Goal: Task Accomplishment & Management: Manage account settings

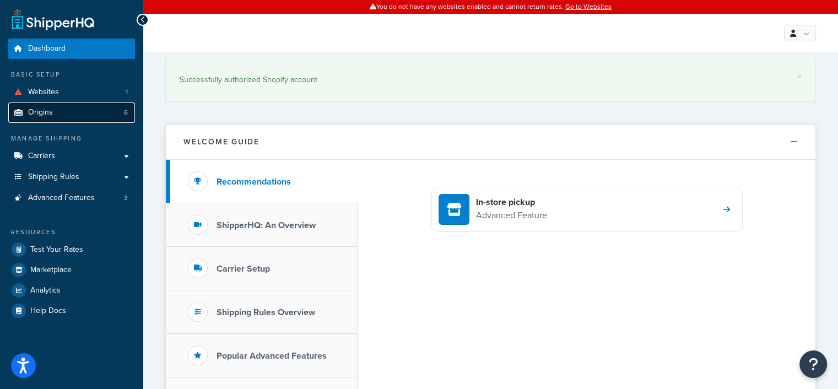
click at [48, 112] on span "Origins" at bounding box center [40, 112] width 25 height 9
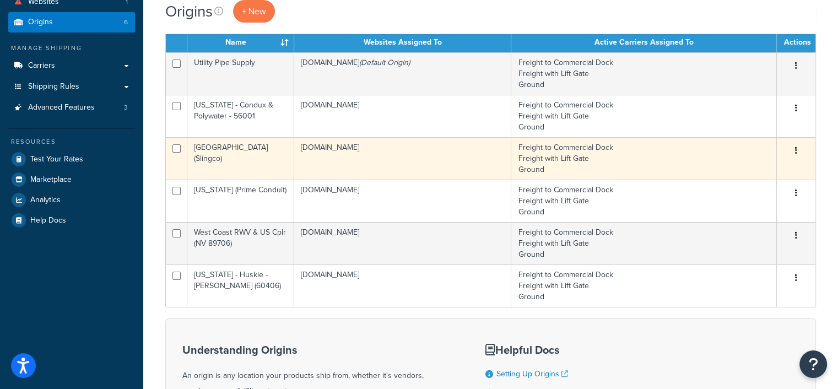
scroll to position [110, 0]
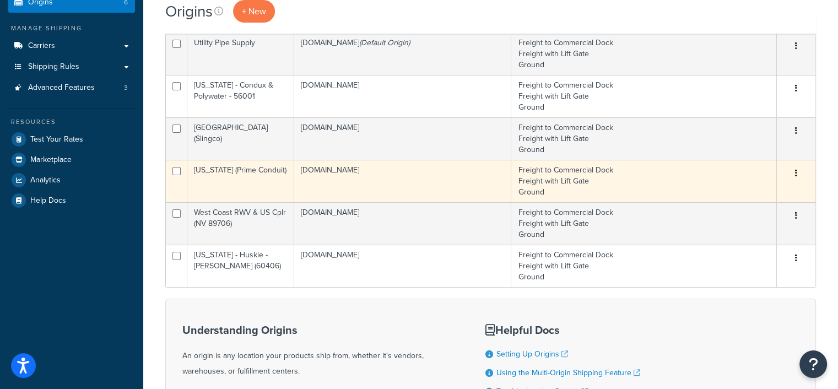
click at [280, 175] on td "Oklahoma (Prime Conduit)" at bounding box center [240, 181] width 107 height 42
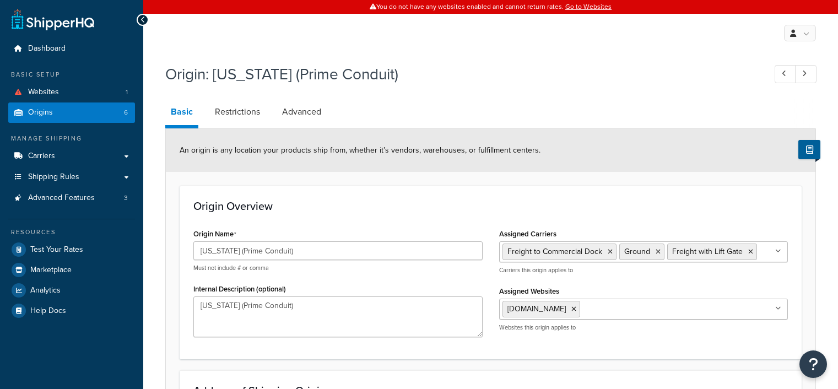
select select "36"
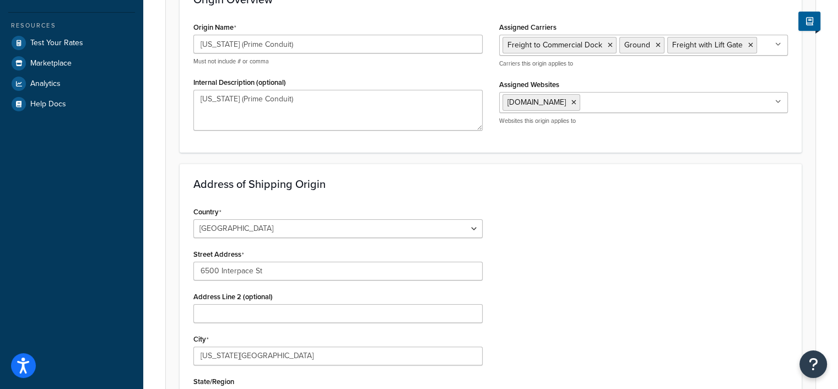
scroll to position [55, 0]
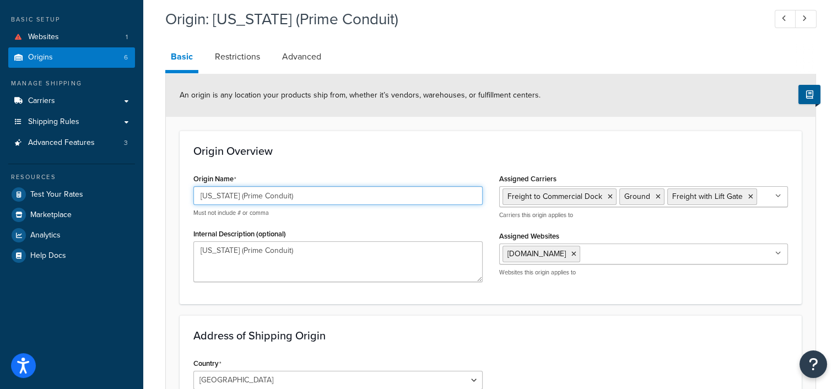
click at [237, 193] on input "[US_STATE] (Prime Conduit)" at bounding box center [337, 195] width 289 height 19
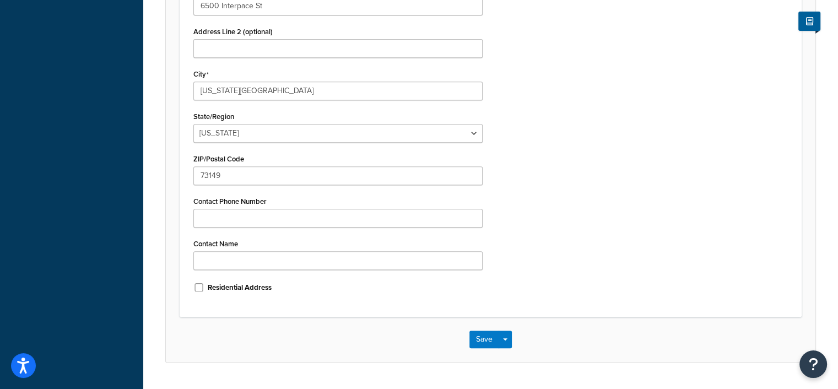
scroll to position [499, 0]
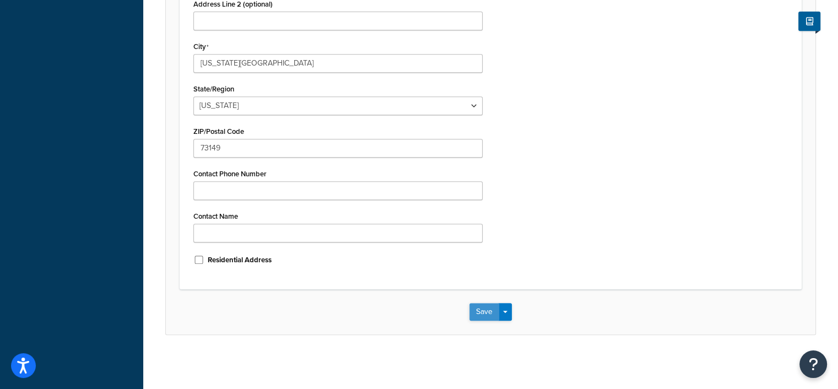
type input "[US_STATE] 73149 (Prime & ETCO)"
click at [483, 308] on button "Save" at bounding box center [484, 312] width 30 height 18
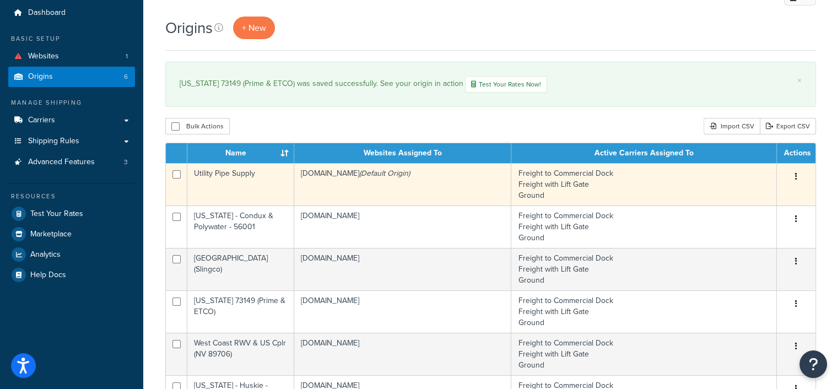
scroll to position [55, 0]
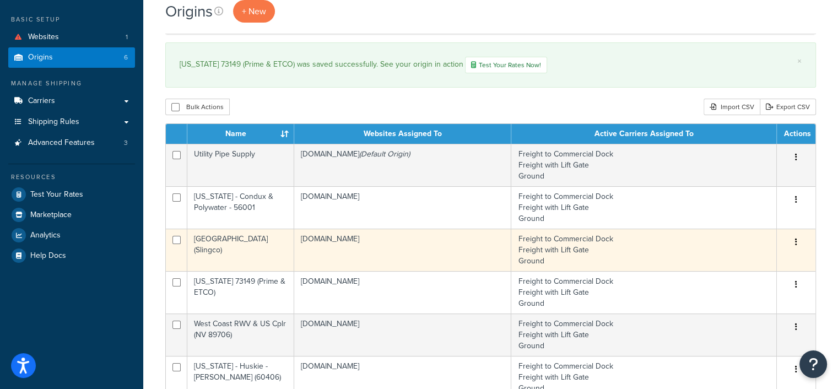
click at [250, 242] on td "Atlanta (Slingco)" at bounding box center [240, 250] width 107 height 42
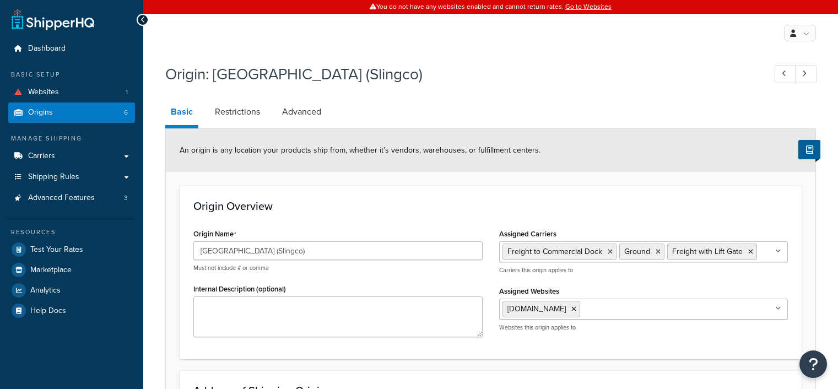
select select "10"
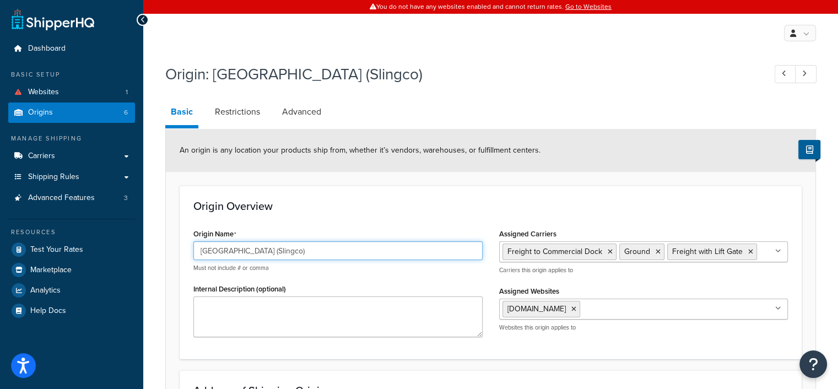
click at [225, 248] on input "Atlanta (Slingco)" at bounding box center [337, 250] width 289 height 19
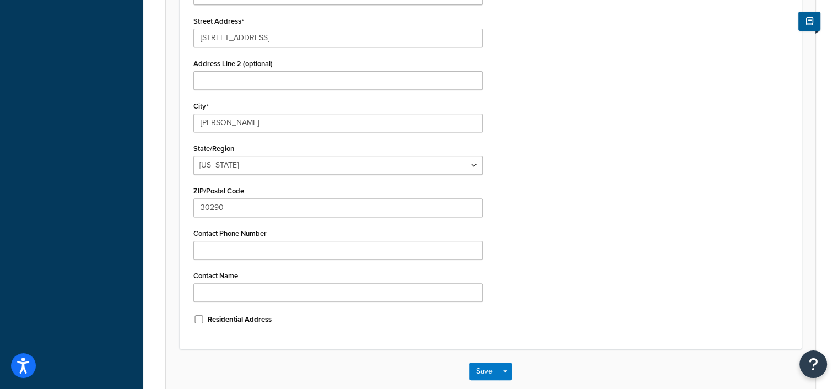
scroll to position [499, 0]
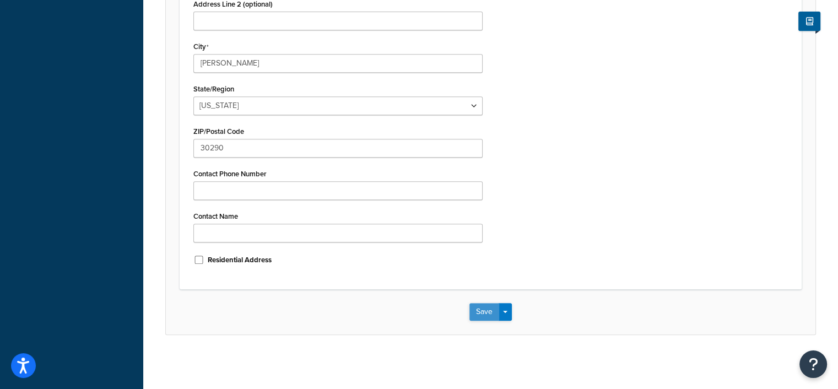
type input "Atlanta 30290 (Slingco)"
click at [481, 310] on button "Save" at bounding box center [484, 312] width 30 height 18
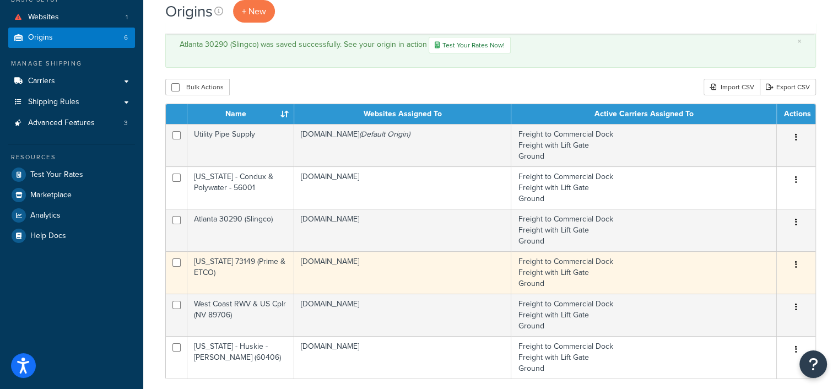
scroll to position [110, 0]
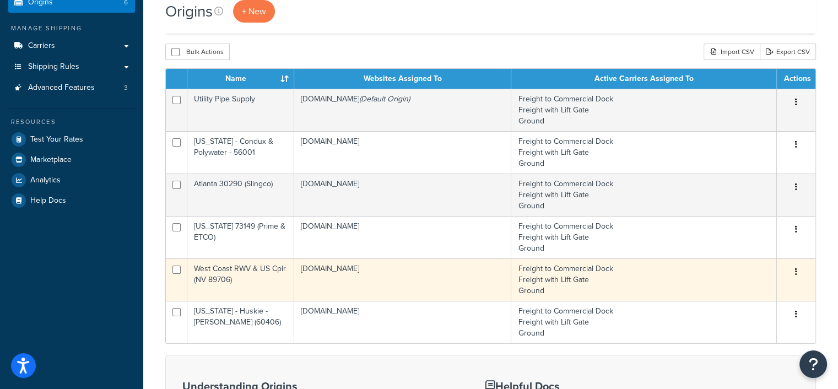
click at [795, 273] on icon "button" at bounding box center [796, 272] width 2 height 8
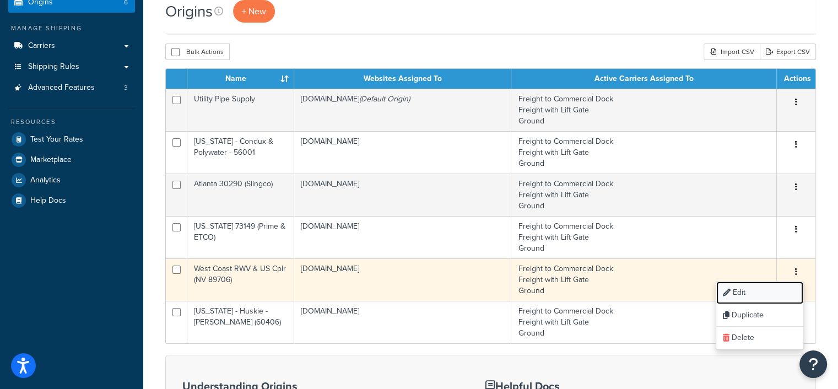
click at [742, 292] on link "Edit" at bounding box center [759, 293] width 87 height 23
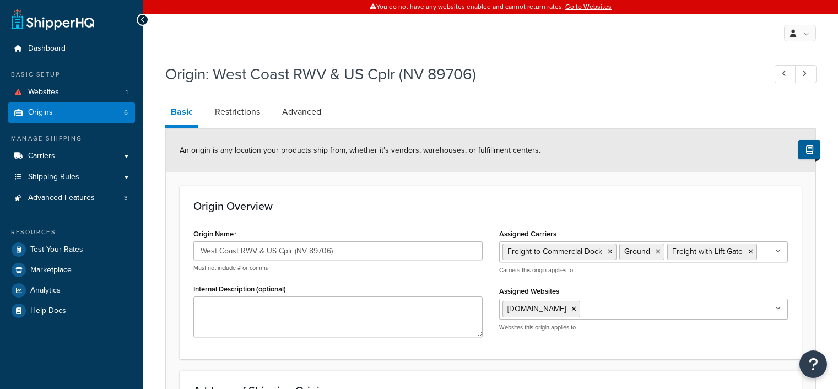
select select "28"
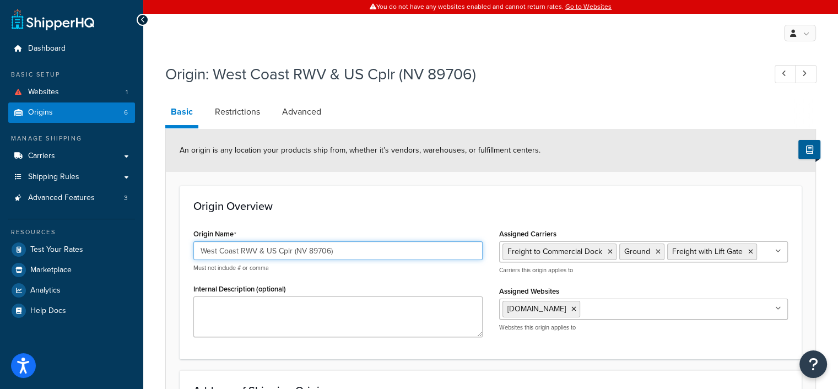
click at [198, 251] on input "West Coast RWV & US Cplr (NV 89706)" at bounding box center [337, 250] width 289 height 19
click at [202, 248] on input "West Coast RWV & US Cplr (NV 89706)" at bounding box center [337, 250] width 289 height 19
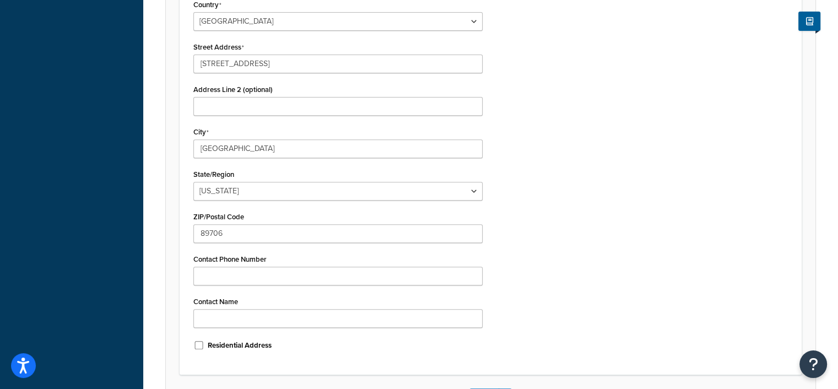
scroll to position [499, 0]
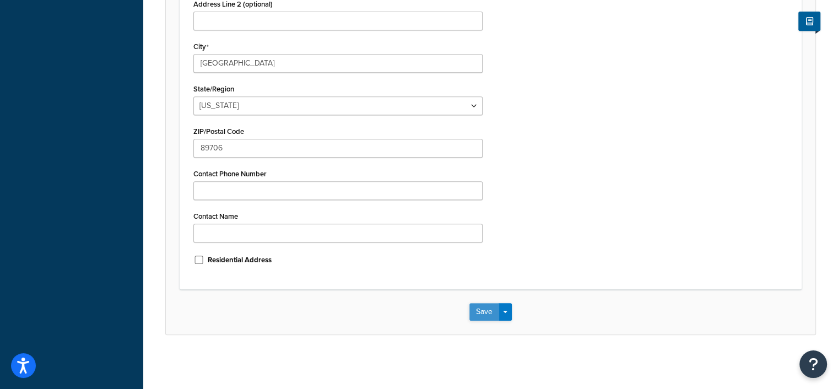
type input "[US_STATE] 89706 (RWV & US Cplr)"
click at [489, 315] on button "Save" at bounding box center [484, 312] width 30 height 18
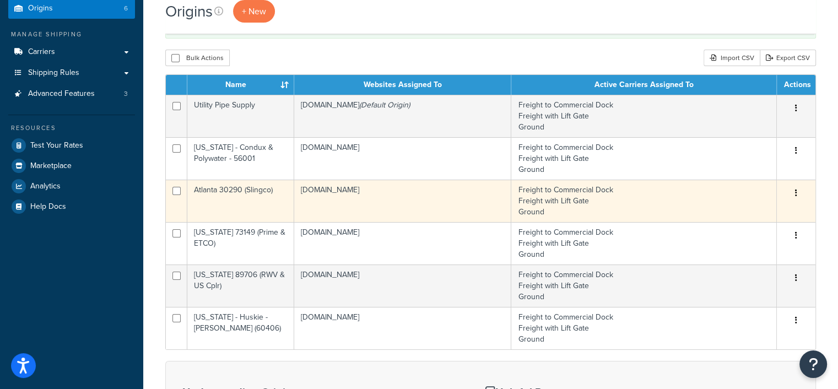
scroll to position [110, 0]
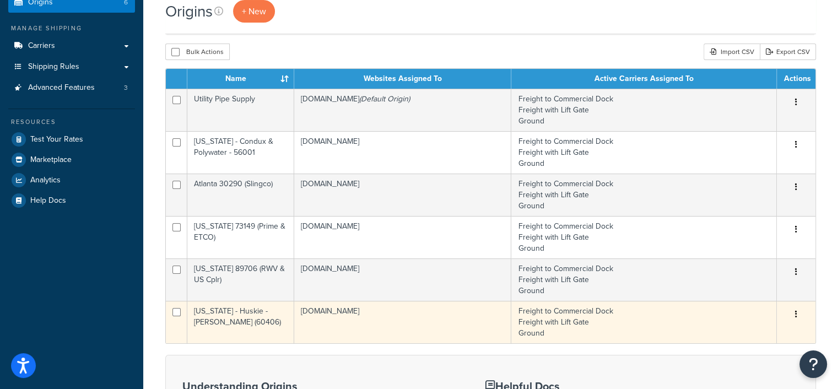
click at [253, 310] on td "[US_STATE] - Huskie - [PERSON_NAME] (60406)" at bounding box center [240, 322] width 107 height 42
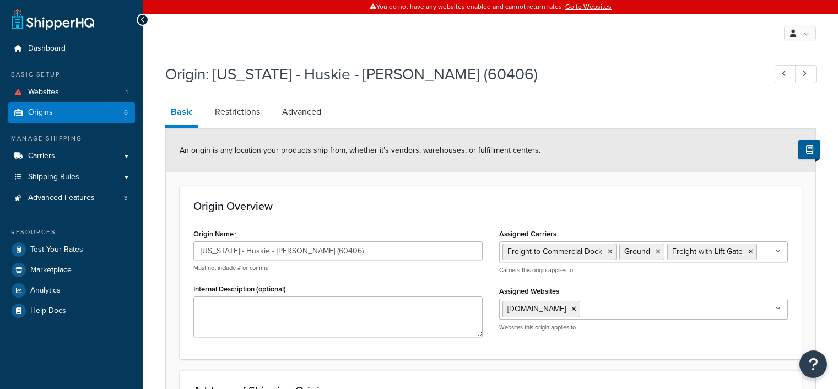
select select "13"
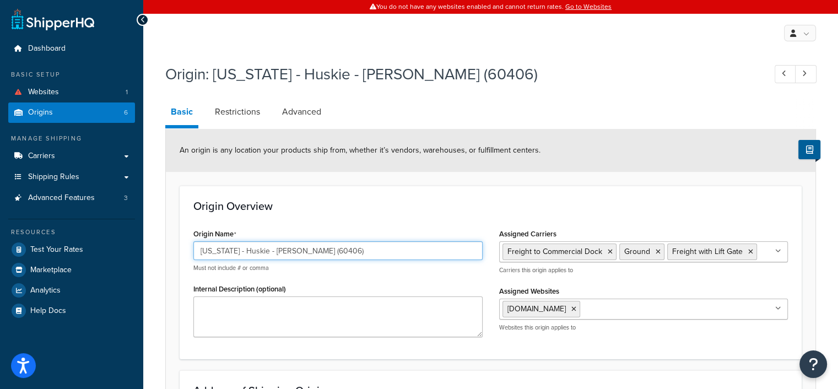
click at [227, 251] on input "Illinois - Huskie - Erin Rope (60406)" at bounding box center [337, 250] width 289 height 19
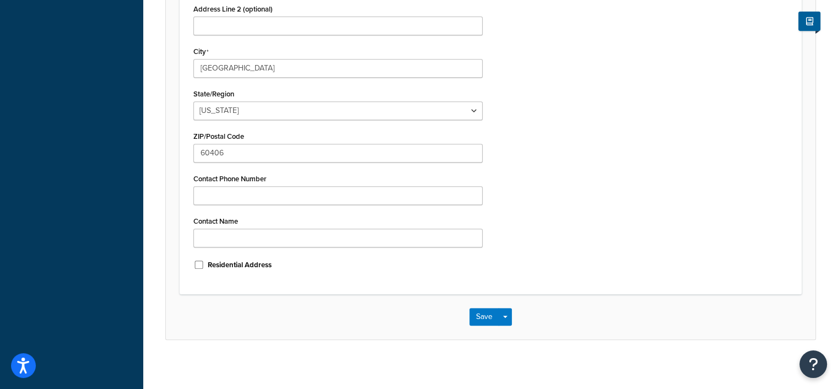
scroll to position [499, 0]
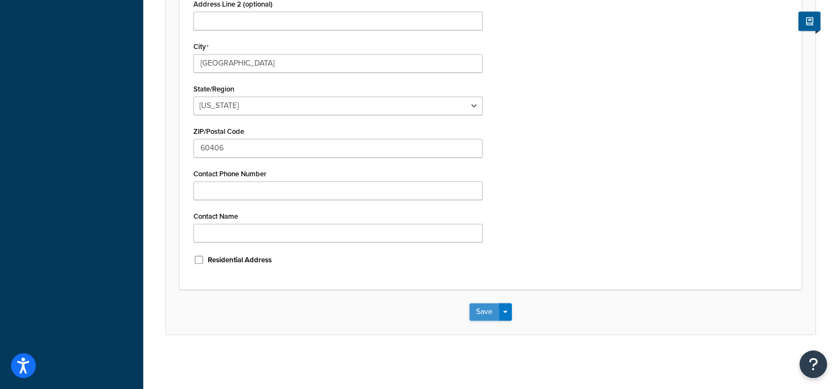
click at [484, 313] on div "Save Save Dropdown Save and Edit Save and Duplicate Save and Create New" at bounding box center [490, 311] width 649 height 45
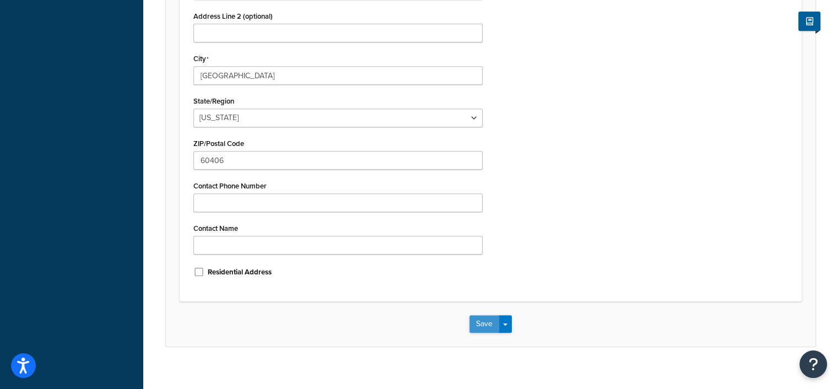
click at [487, 323] on button "Save" at bounding box center [484, 324] width 30 height 18
click at [485, 324] on button "Save" at bounding box center [484, 324] width 30 height 18
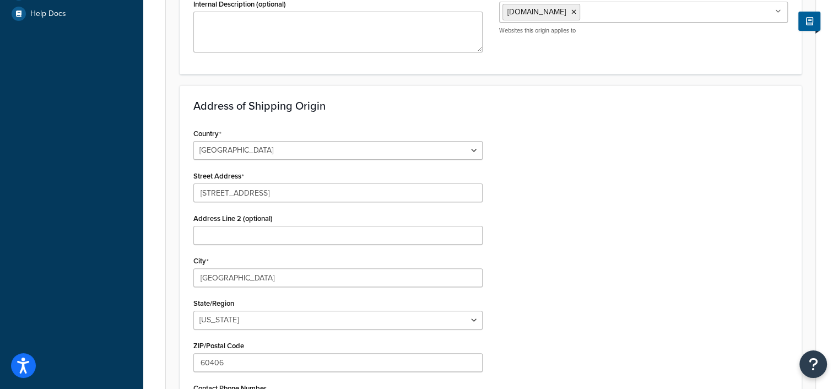
scroll to position [3, 0]
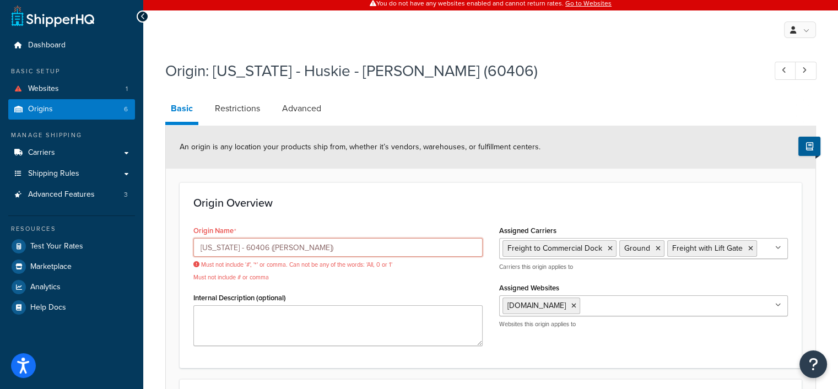
click at [280, 248] on input "Illinois - 60406 (Huskie, Erin)" at bounding box center [337, 247] width 289 height 19
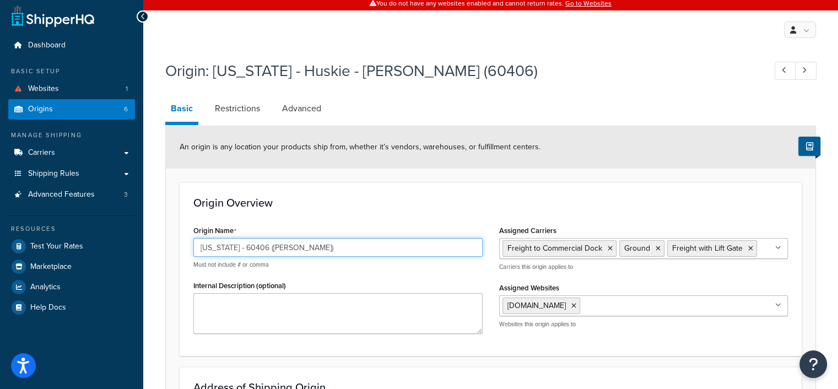
click at [291, 248] on input "Illinois - 60406 (Huskie Erin)" at bounding box center [337, 247] width 289 height 19
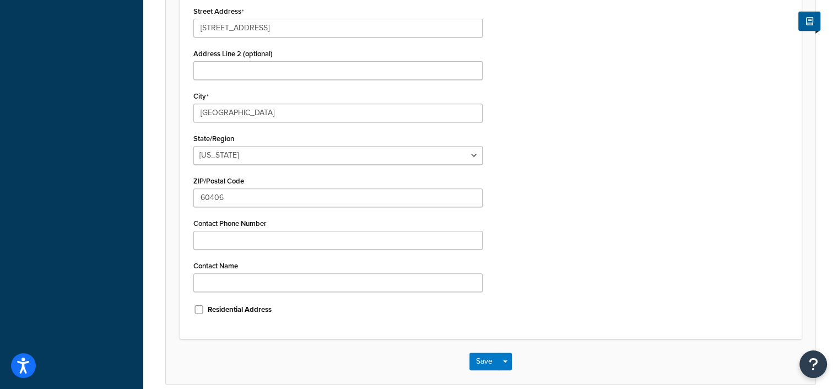
scroll to position [499, 0]
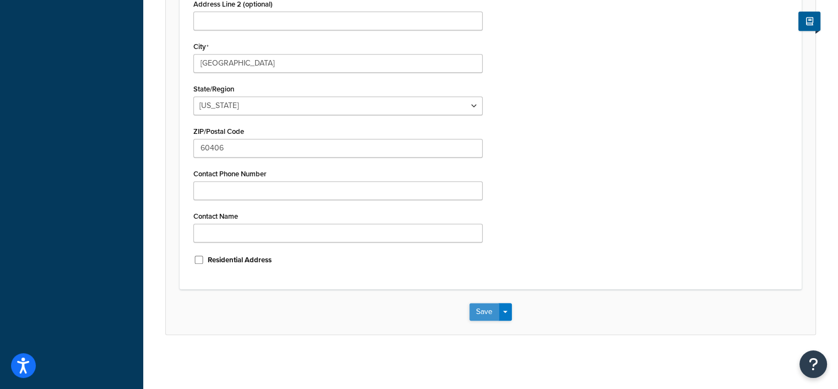
type input "Illinois - 60406 (Huskie Erin rope)"
click at [479, 312] on button "Save" at bounding box center [484, 312] width 30 height 18
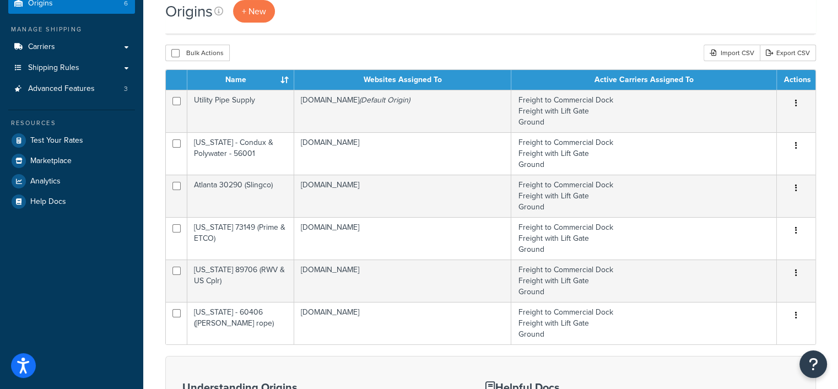
scroll to position [110, 0]
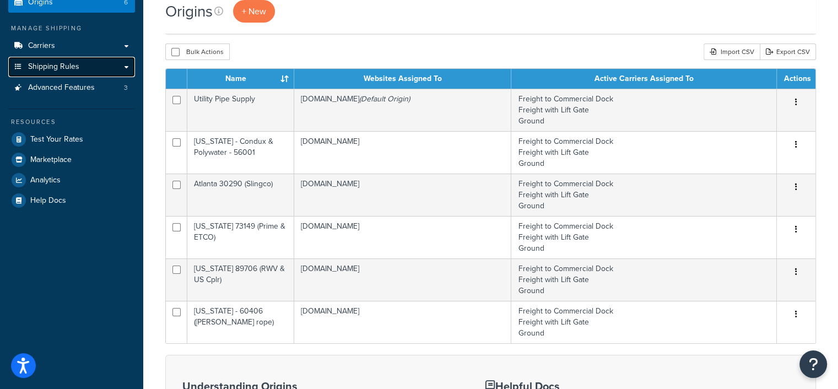
click at [62, 68] on span "Shipping Rules" at bounding box center [53, 66] width 51 height 9
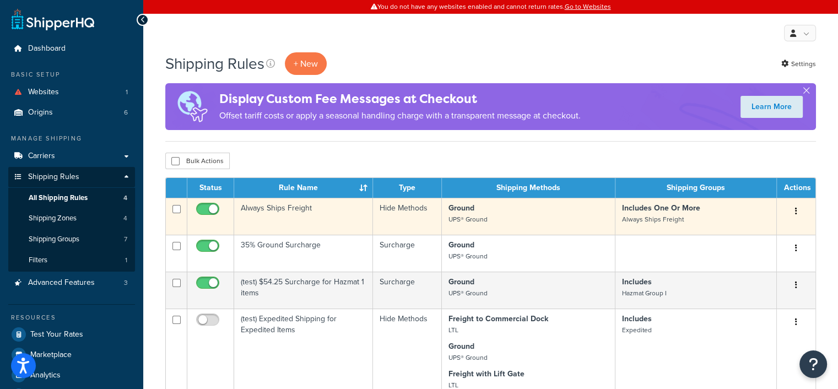
click at [262, 215] on td "Always Ships Freight" at bounding box center [303, 216] width 139 height 37
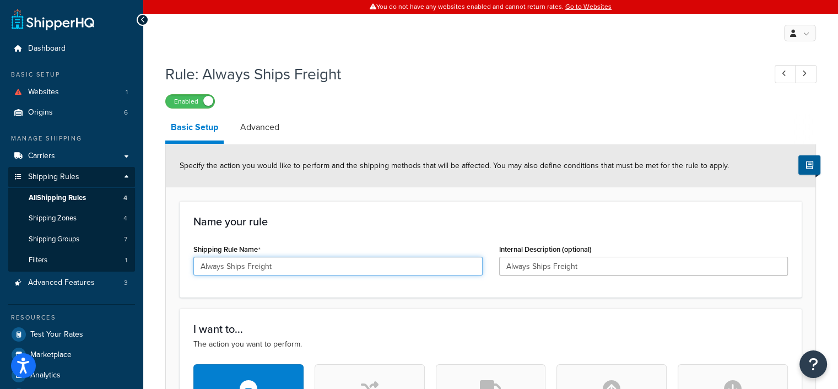
drag, startPoint x: 275, startPoint y: 266, endPoint x: 189, endPoint y: 267, distance: 85.9
click at [189, 267] on div "Shipping Rule Name Always Ships Freight" at bounding box center [338, 262] width 306 height 42
